Goal: Task Accomplishment & Management: Manage account settings

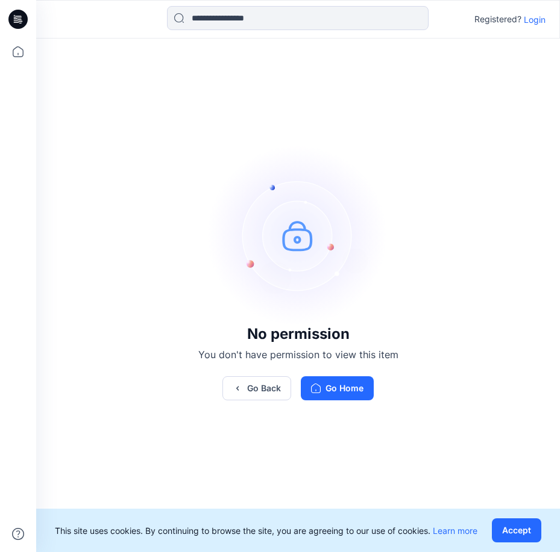
click at [536, 19] on p "Login" at bounding box center [535, 19] width 22 height 13
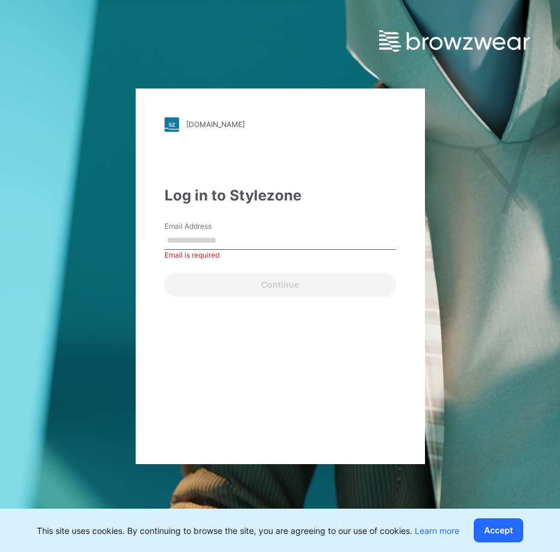
drag, startPoint x: 254, startPoint y: 238, endPoint x: 260, endPoint y: 228, distance: 12.2
click at [257, 236] on input "Email Address" at bounding box center [279, 241] width 231 height 18
paste input "**********"
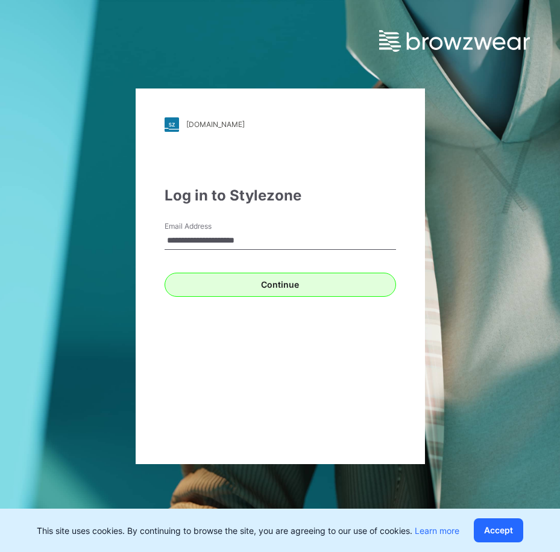
type input "**********"
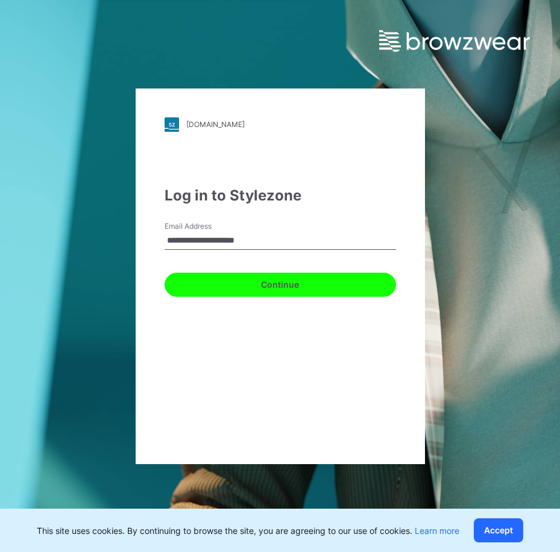
click at [292, 292] on button "Continue" at bounding box center [279, 285] width 231 height 24
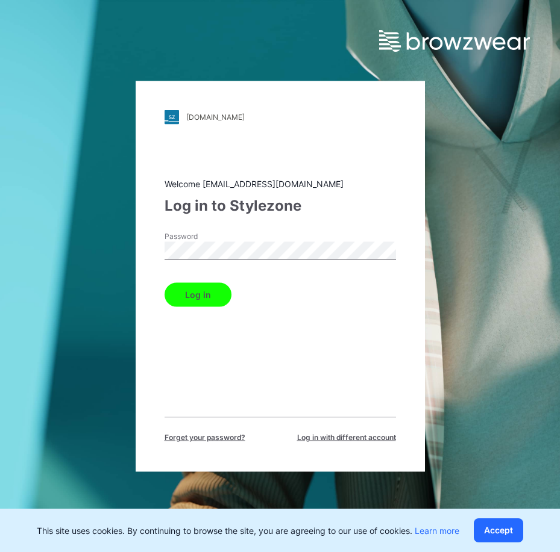
click at [195, 312] on div "Welcome iris.li01@eclat.com.tw Log in to Stylezone Password Log in Forget your …" at bounding box center [279, 310] width 231 height 266
click at [197, 301] on button "Log in" at bounding box center [197, 295] width 67 height 24
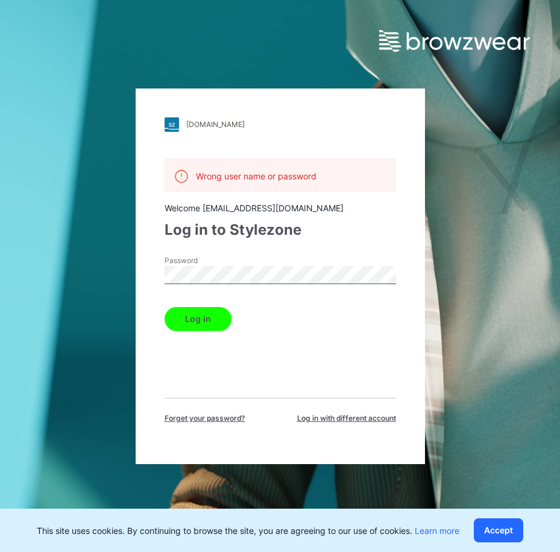
click at [216, 325] on button "Log in" at bounding box center [197, 319] width 67 height 24
click at [222, 318] on button "Log in" at bounding box center [197, 319] width 67 height 24
click at [220, 311] on button "Log in" at bounding box center [197, 319] width 67 height 24
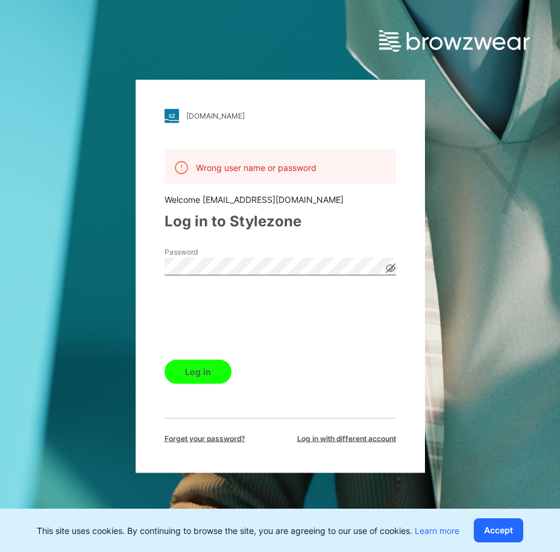
click at [209, 378] on button "Log in" at bounding box center [197, 372] width 67 height 24
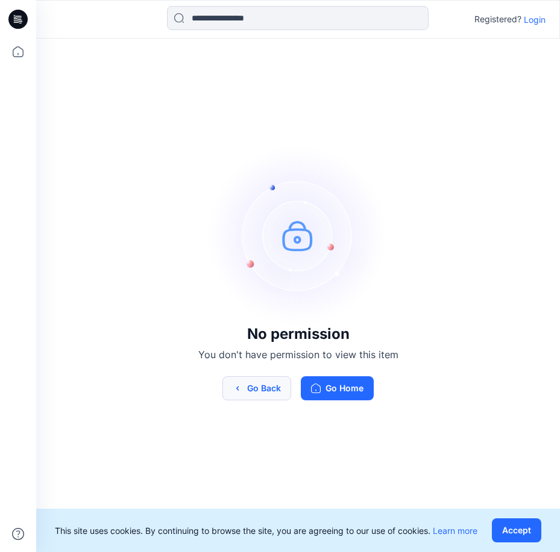
click at [261, 398] on button "Go Back" at bounding box center [256, 389] width 69 height 24
click at [265, 389] on button "Go Back" at bounding box center [256, 389] width 69 height 24
click at [267, 378] on button "Go Back" at bounding box center [256, 389] width 69 height 24
click at [18, 49] on icon at bounding box center [18, 52] width 27 height 27
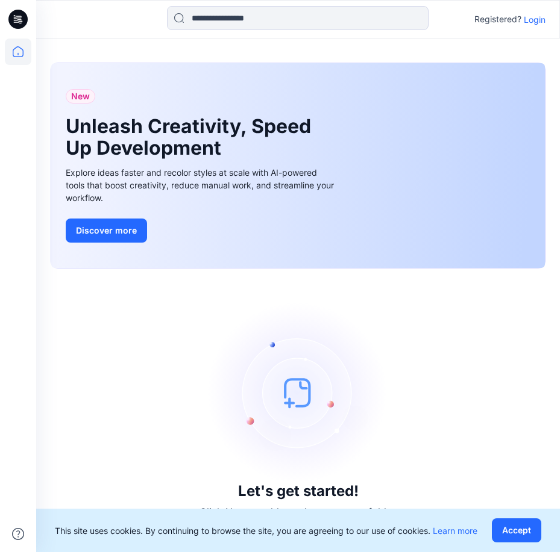
click at [529, 15] on p "Login" at bounding box center [535, 19] width 22 height 13
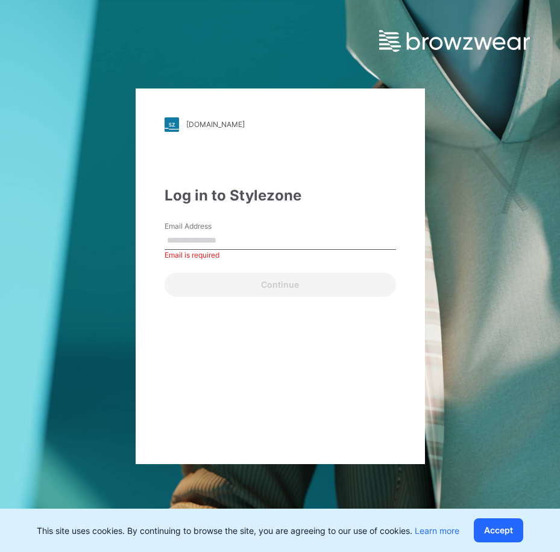
click at [291, 244] on input "Email Address" at bounding box center [279, 241] width 231 height 18
paste input "**********"
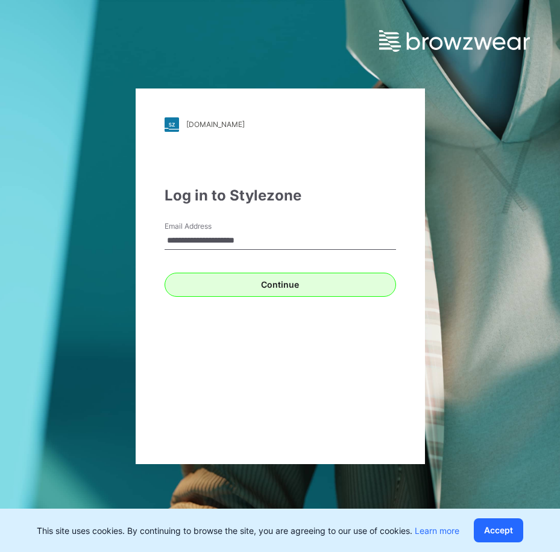
type input "**********"
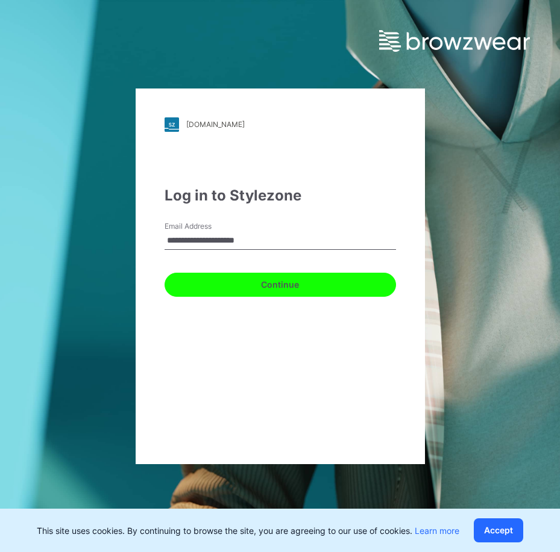
click at [320, 289] on button "Continue" at bounding box center [279, 285] width 231 height 24
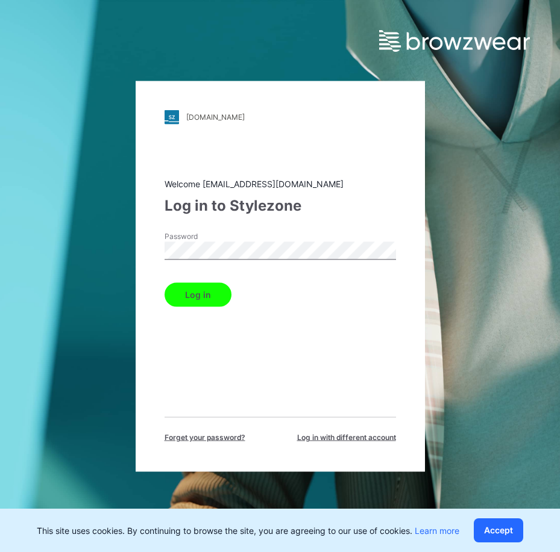
click at [208, 287] on button "Log in" at bounding box center [197, 295] width 67 height 24
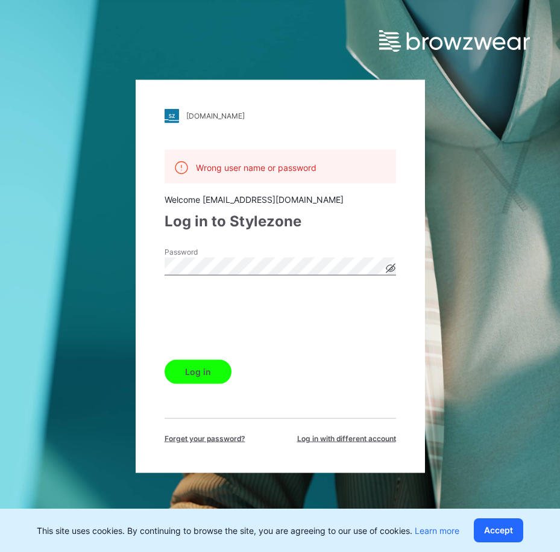
click at [196, 375] on button "Log in" at bounding box center [197, 372] width 67 height 24
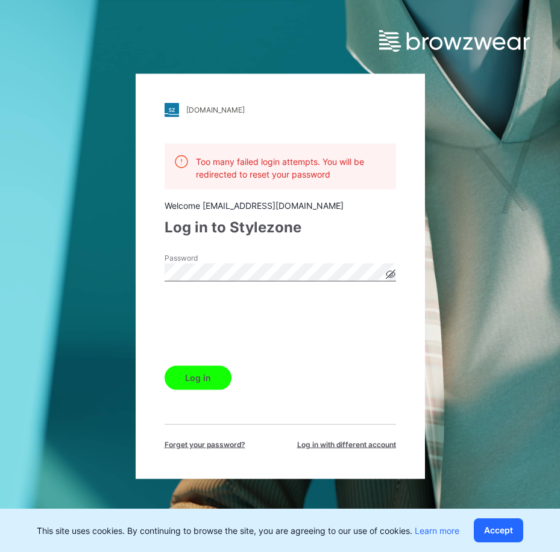
click at [196, 374] on button "Log in" at bounding box center [197, 378] width 67 height 24
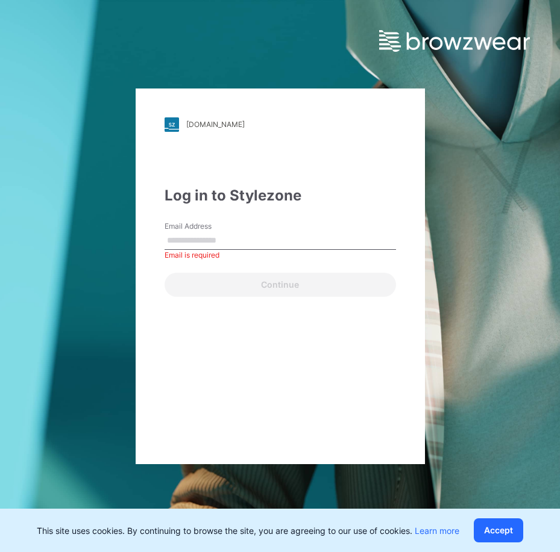
click at [215, 239] on input "Email Address" at bounding box center [279, 241] width 231 height 18
paste input "**********"
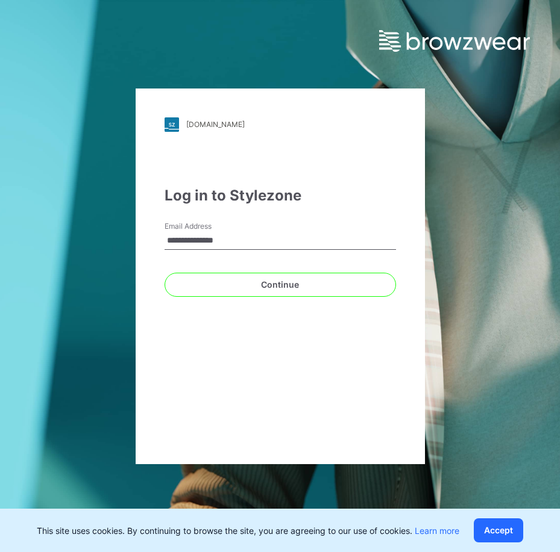
type input "**********"
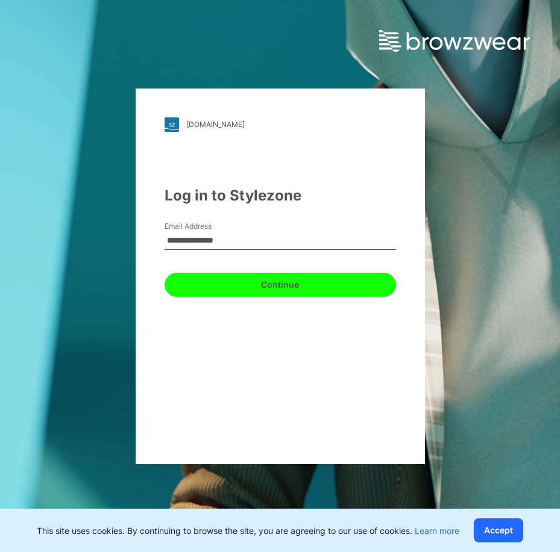
click at [249, 277] on button "Continue" at bounding box center [279, 285] width 231 height 24
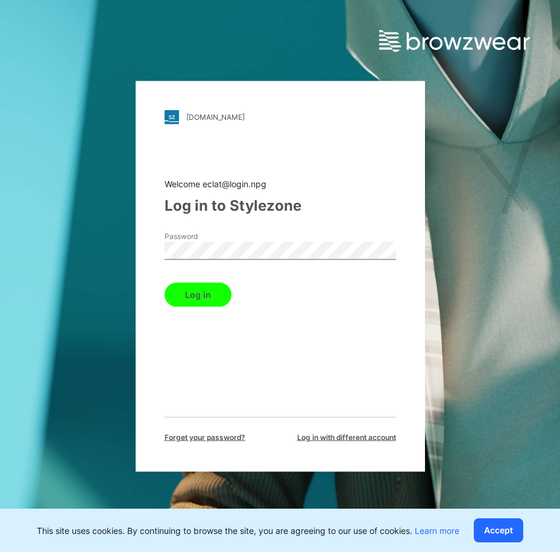
click at [220, 296] on button "Log in" at bounding box center [197, 295] width 67 height 24
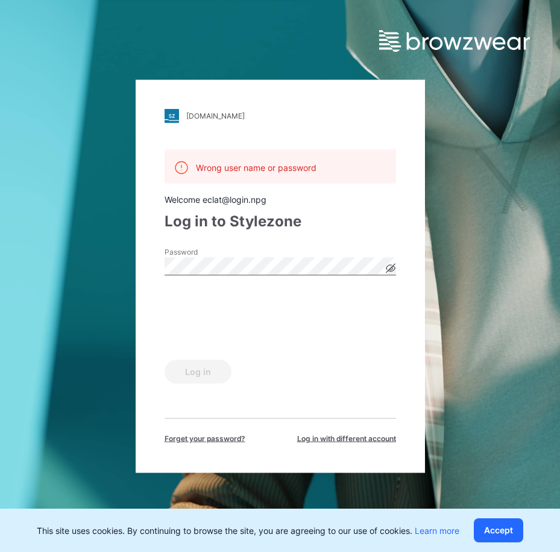
click at [400, 275] on div "npg.stylezone.com Loading... Wrong user name or password Welcome eclat@login.np…" at bounding box center [280, 276] width 289 height 393
click at [388, 266] on icon at bounding box center [390, 268] width 9 height 7
click at [192, 366] on button "Log in" at bounding box center [197, 372] width 67 height 24
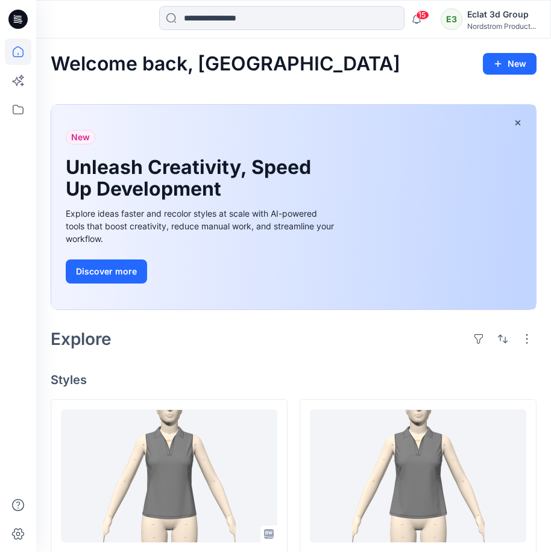
click at [14, 387] on div at bounding box center [18, 296] width 27 height 514
click at [17, 51] on icon at bounding box center [18, 52] width 27 height 27
click at [20, 13] on icon at bounding box center [17, 19] width 19 height 19
click at [18, 14] on icon at bounding box center [17, 19] width 19 height 19
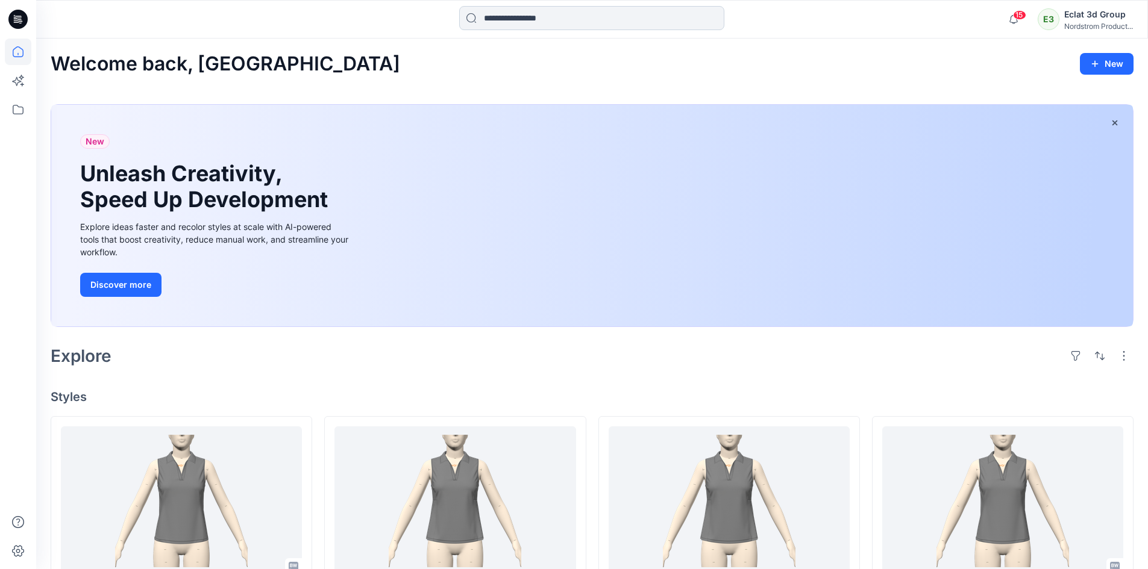
click at [559, 21] on input at bounding box center [591, 18] width 265 height 24
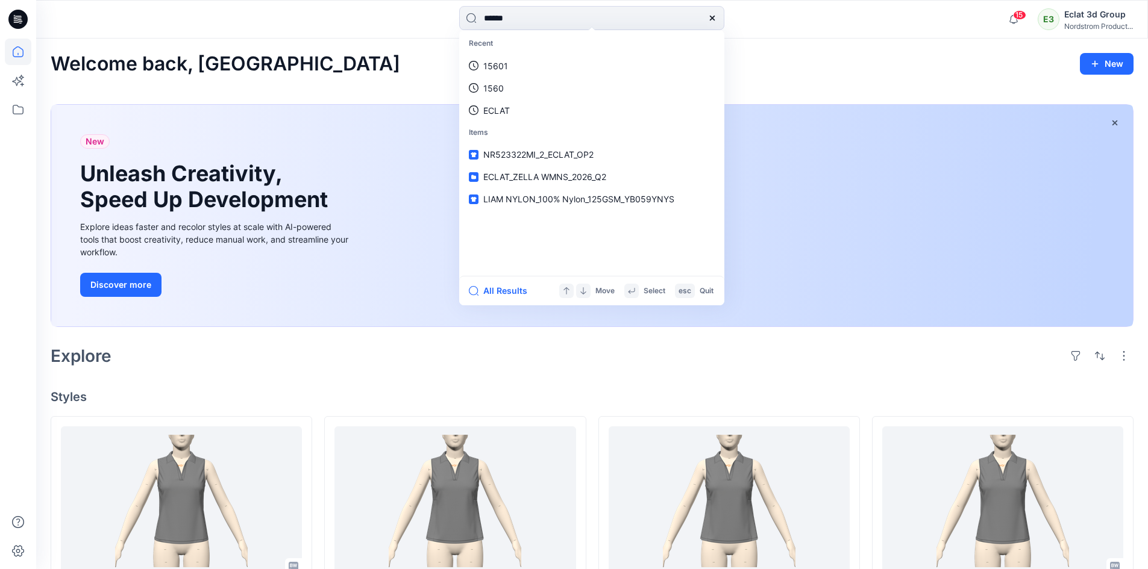
type input "******"
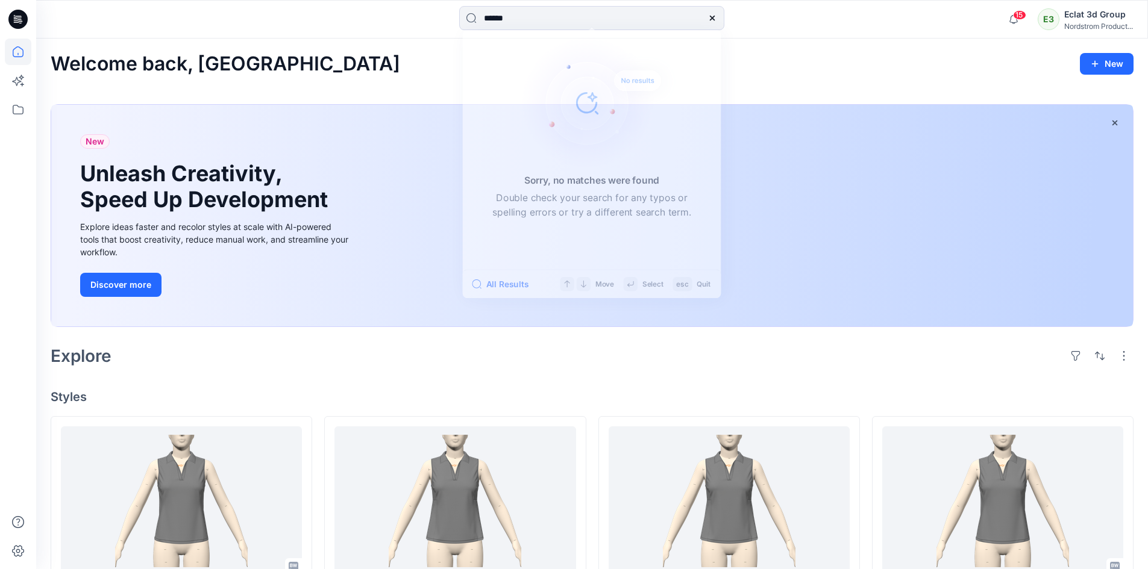
click at [559, 17] on div "Eclat 3d Group" at bounding box center [1098, 14] width 69 height 14
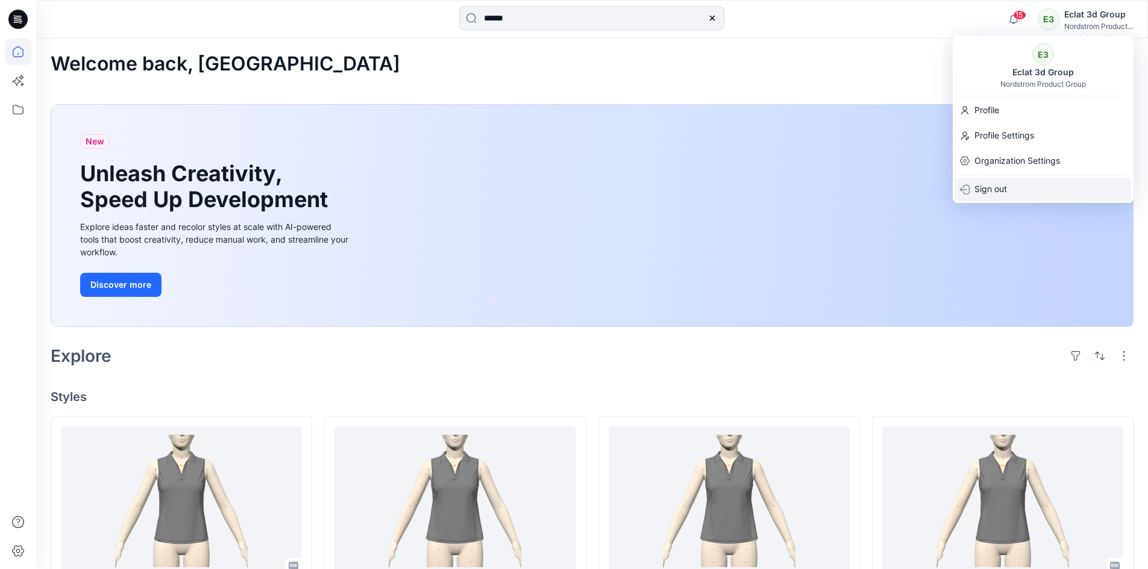
click at [559, 181] on div "Sign out" at bounding box center [1043, 189] width 176 height 23
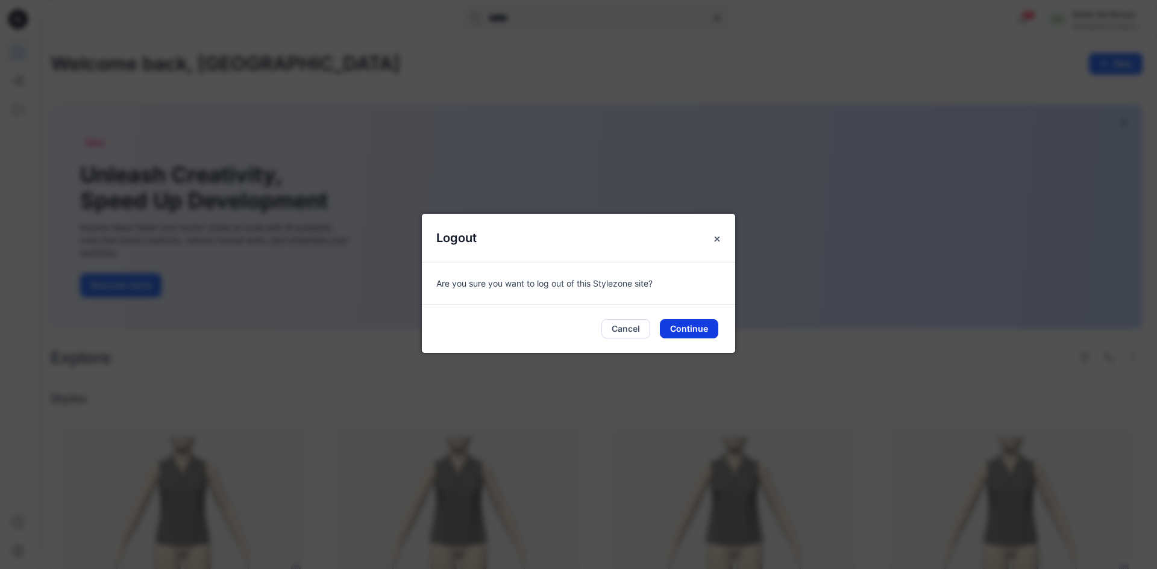
click at [559, 324] on button "Continue" at bounding box center [689, 328] width 58 height 19
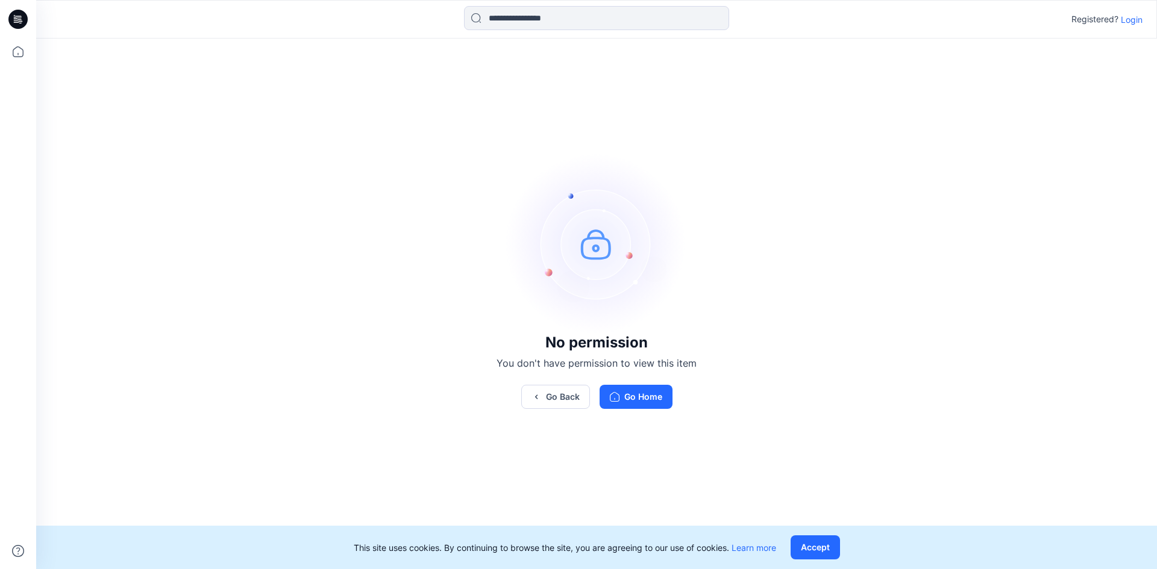
click at [1124, 19] on p "Login" at bounding box center [1132, 19] width 22 height 13
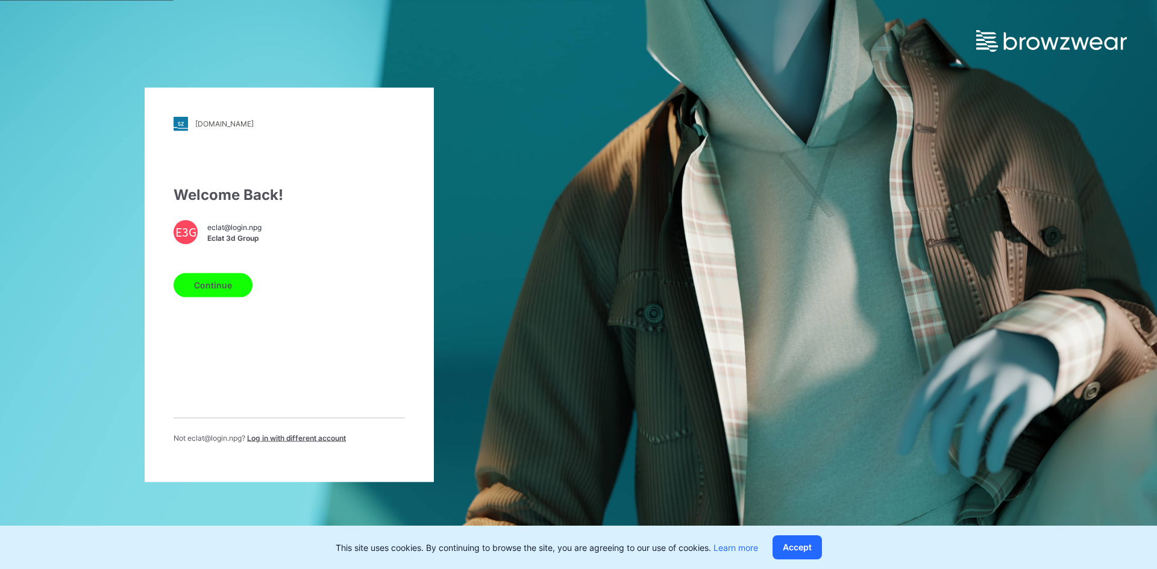
click at [351, 360] on div "Welcome Back! E3G eclat@login.npg Eclat 3d Group Continue Not eclat@login.npg ?…" at bounding box center [289, 318] width 231 height 269
click at [213, 277] on button "Continue" at bounding box center [213, 285] width 79 height 24
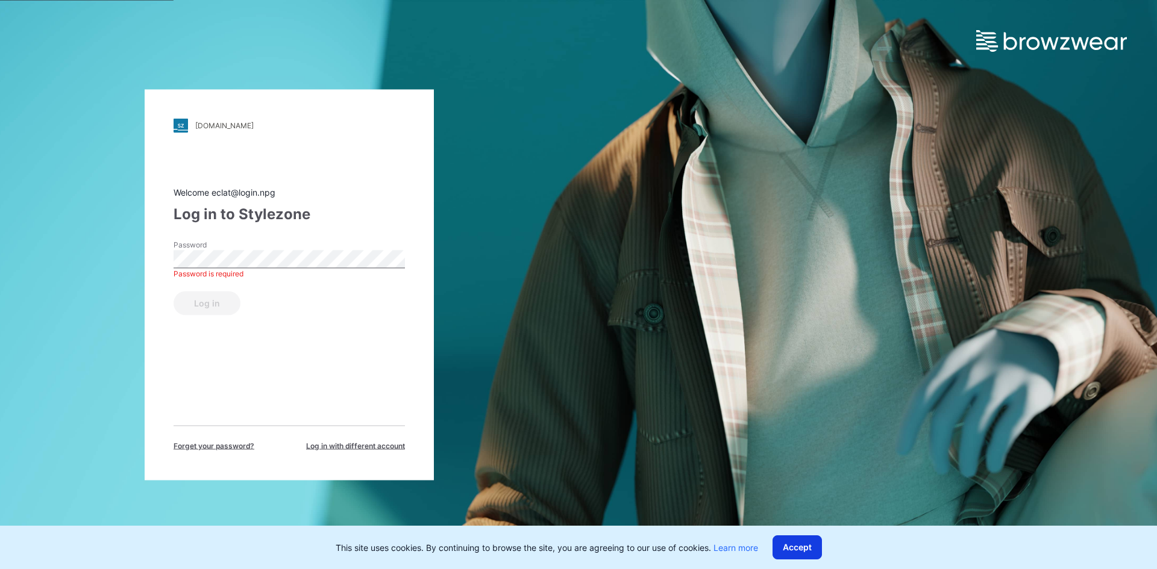
click at [801, 545] on button "Accept" at bounding box center [796, 548] width 49 height 24
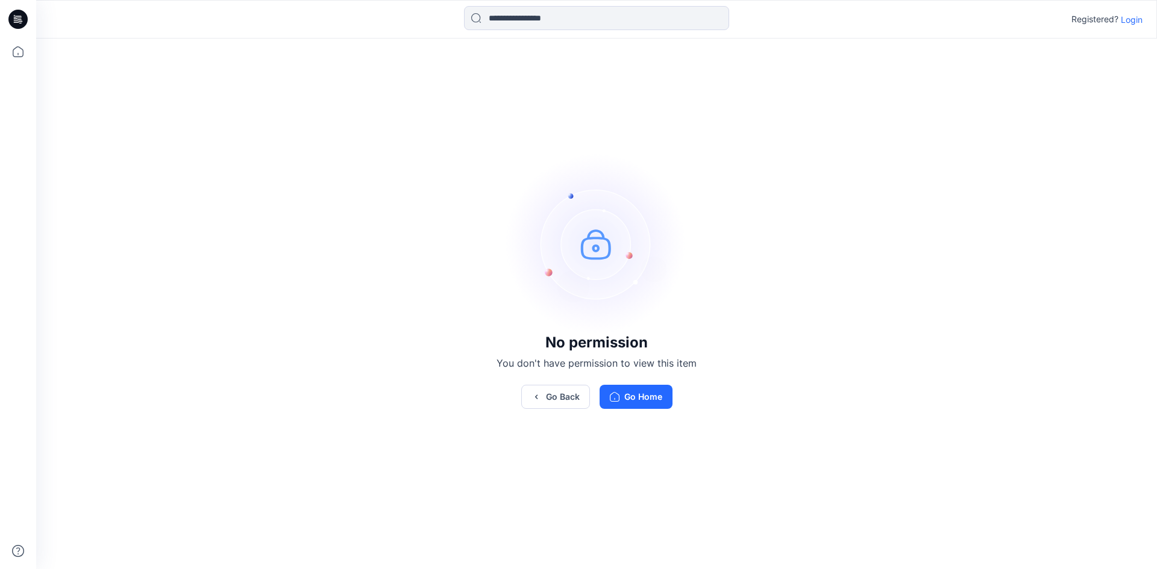
click at [1127, 20] on p "Login" at bounding box center [1132, 19] width 22 height 13
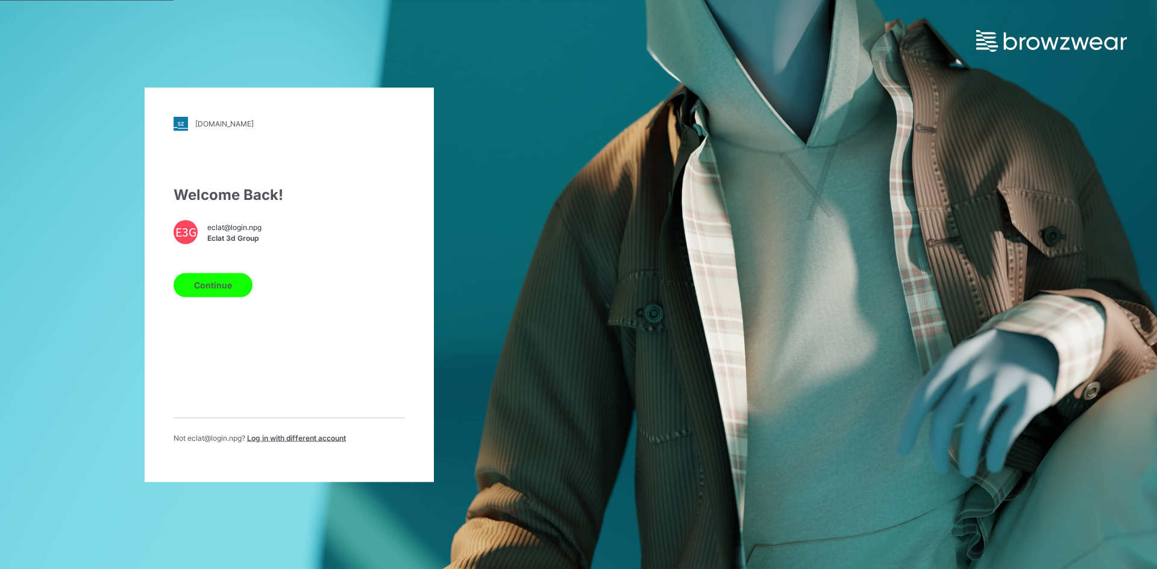
click at [219, 175] on div "[DOMAIN_NAME] Loading... Welcome Back! E3G eclat@login.npg Eclat 3d Group Conti…" at bounding box center [289, 284] width 289 height 395
click at [314, 441] on span "Log in with different account" at bounding box center [296, 437] width 99 height 9
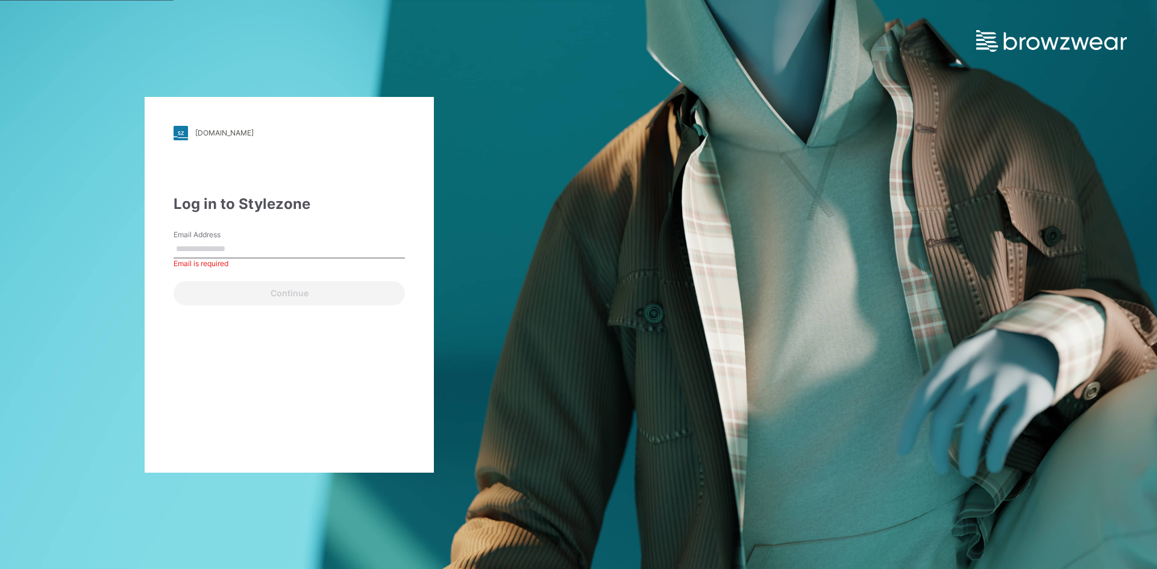
click at [285, 228] on div "Log in to Stylezone Email Address Email is required Continue" at bounding box center [289, 249] width 231 height 112
click at [278, 242] on input "Email Address" at bounding box center [289, 249] width 231 height 18
paste input "**********"
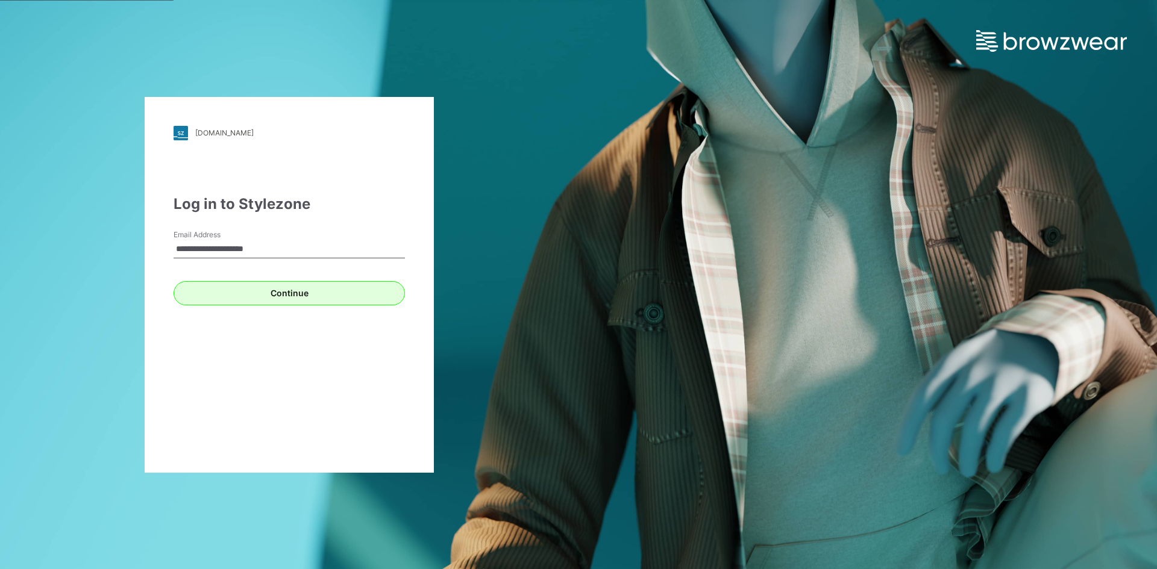
type input "**********"
click at [282, 299] on button "Continue" at bounding box center [289, 293] width 231 height 24
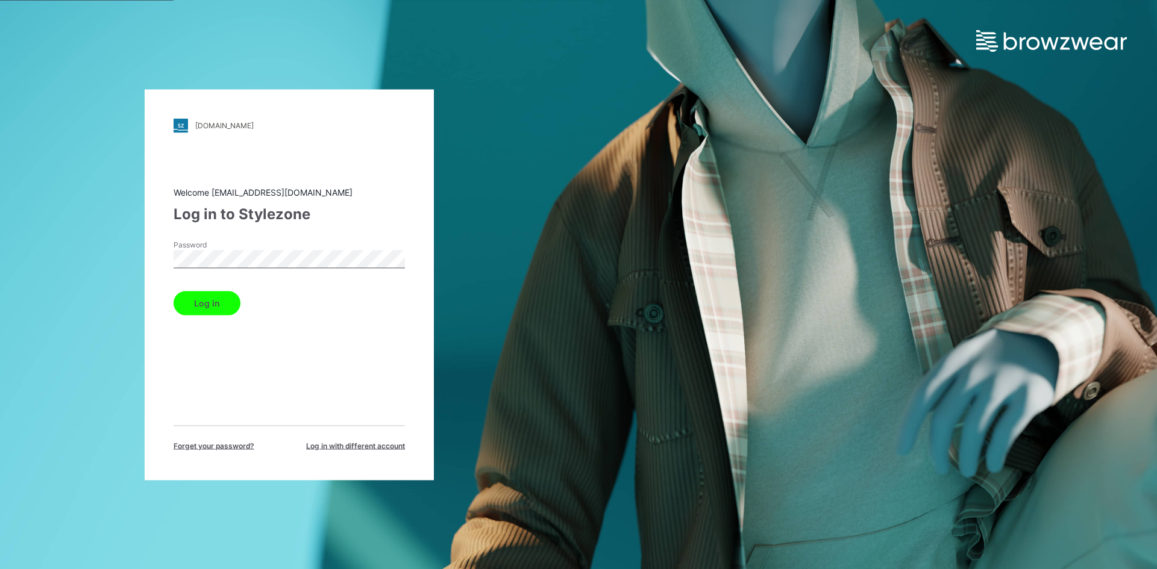
click at [206, 298] on button "Log in" at bounding box center [207, 303] width 67 height 24
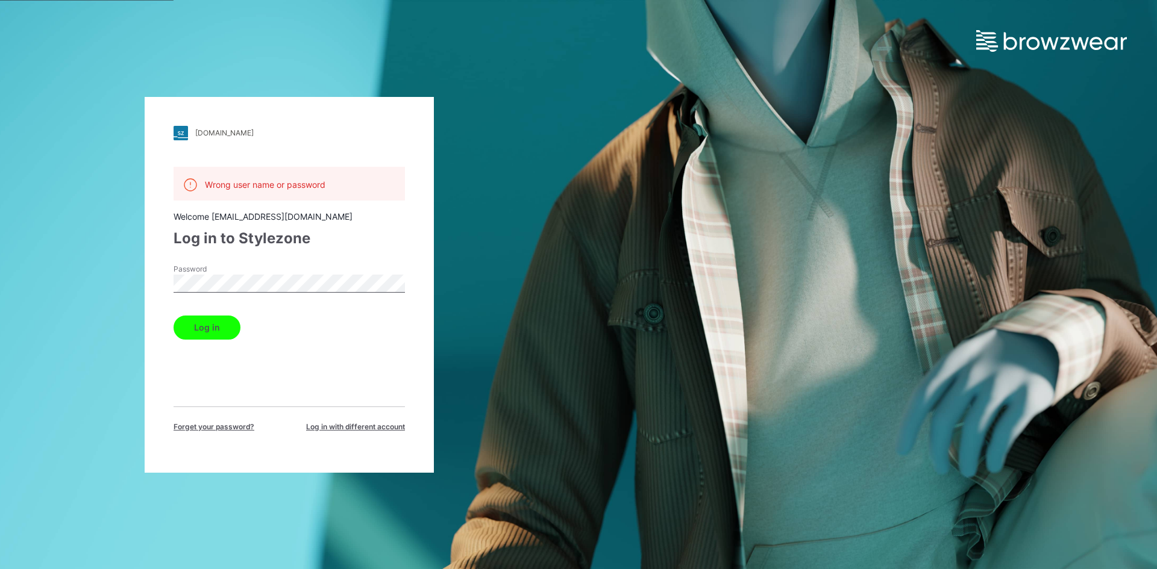
click at [199, 335] on button "Log in" at bounding box center [207, 328] width 67 height 24
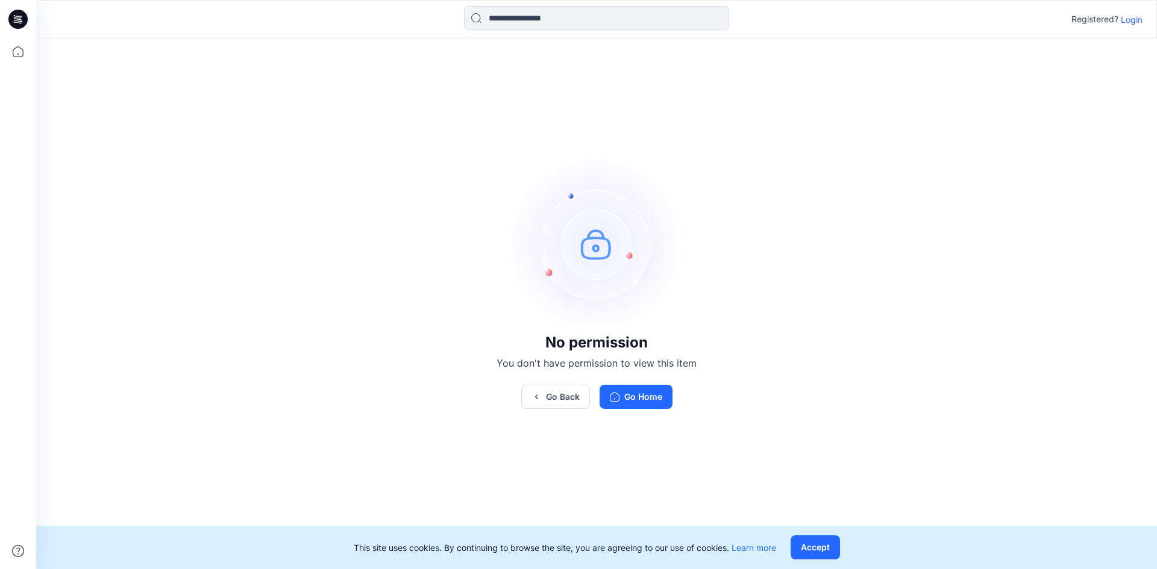
click at [1135, 22] on p "Login" at bounding box center [1132, 19] width 22 height 13
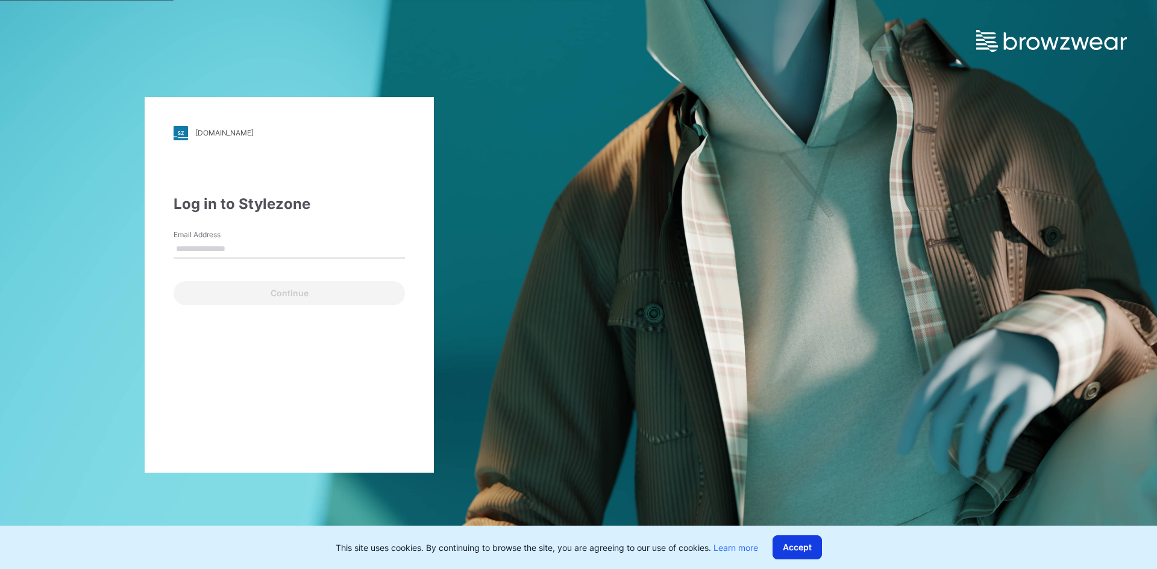
click at [805, 540] on button "Accept" at bounding box center [796, 548] width 49 height 24
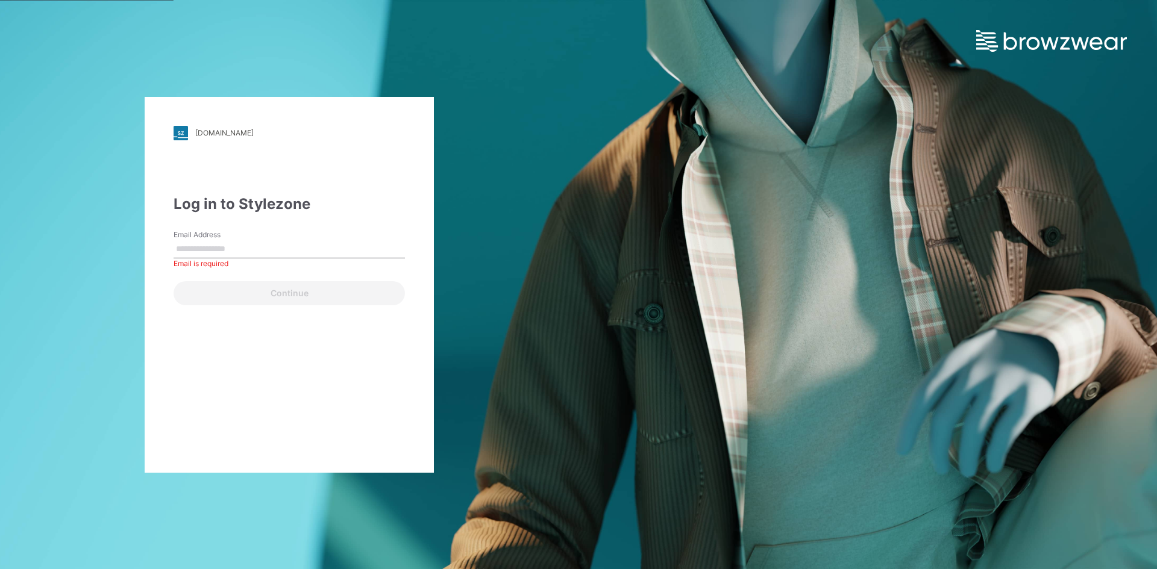
click at [357, 254] on input "Email Address" at bounding box center [289, 249] width 231 height 18
type input "**********"
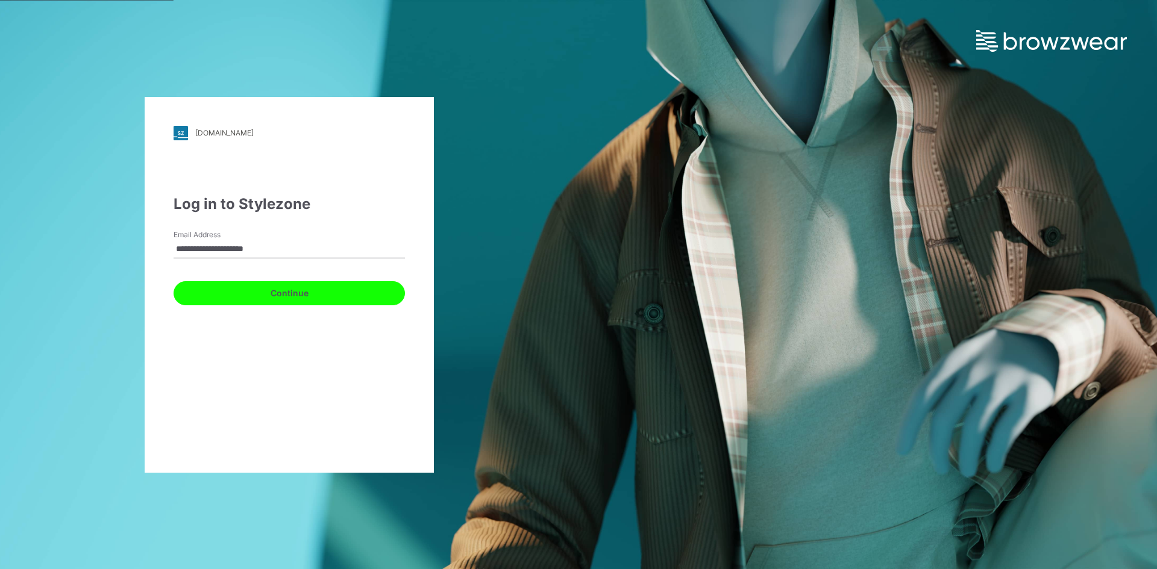
click at [303, 290] on button "Continue" at bounding box center [289, 293] width 231 height 24
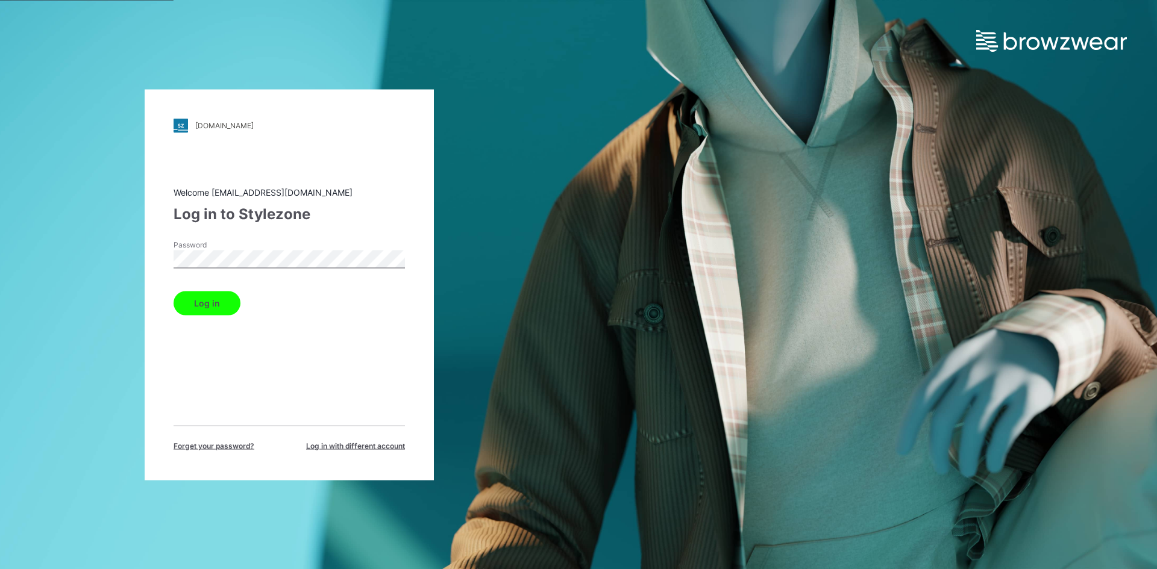
drag, startPoint x: 222, startPoint y: 304, endPoint x: 225, endPoint y: 298, distance: 6.7
click at [222, 304] on button "Log in" at bounding box center [207, 303] width 67 height 24
